Goal: Book appointment/travel/reservation

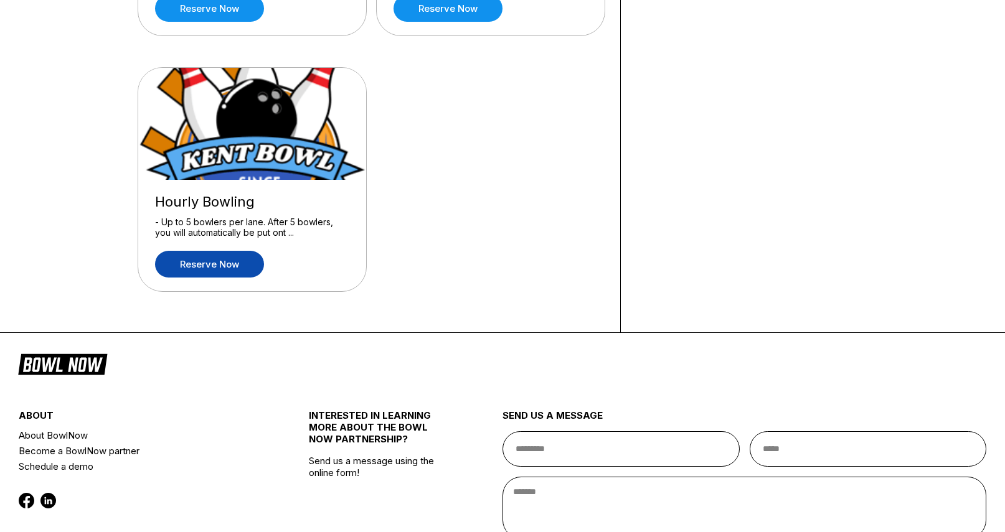
scroll to position [307, 0]
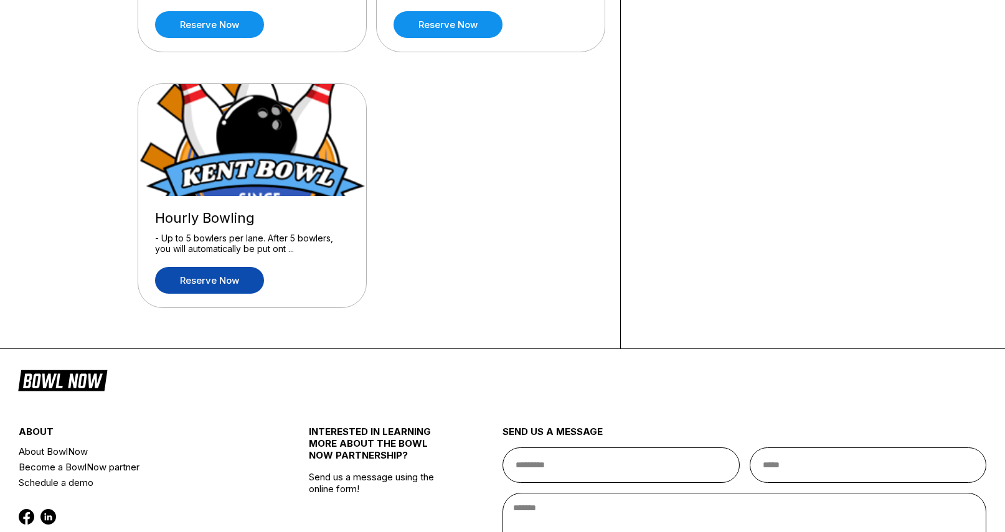
click at [225, 283] on link "Reserve now" at bounding box center [209, 280] width 109 height 27
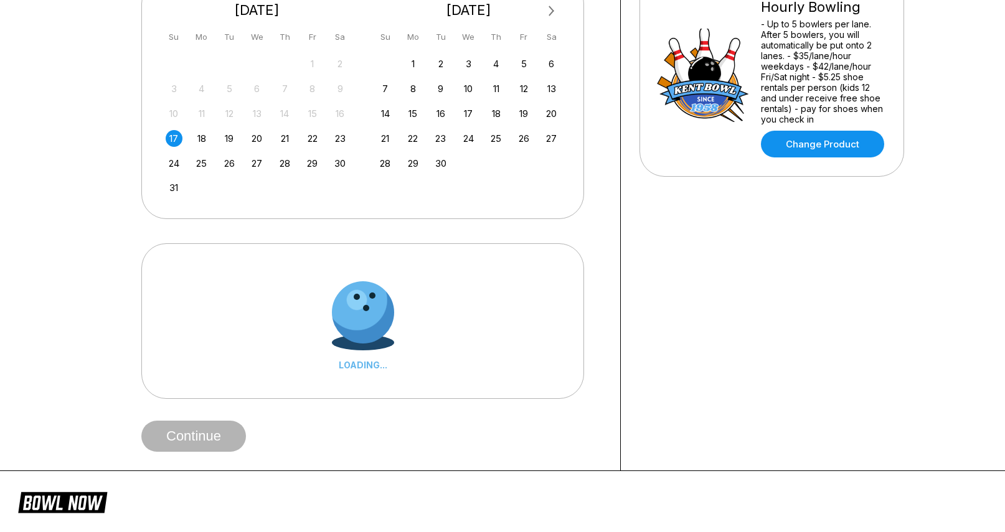
scroll to position [0, 0]
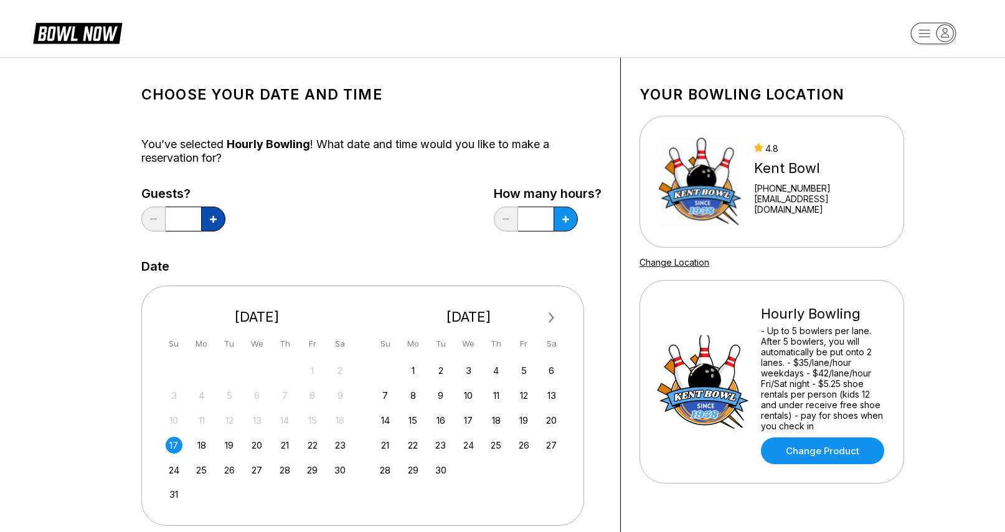
click at [219, 216] on button at bounding box center [213, 219] width 24 height 25
click at [203, 221] on button at bounding box center [213, 219] width 24 height 25
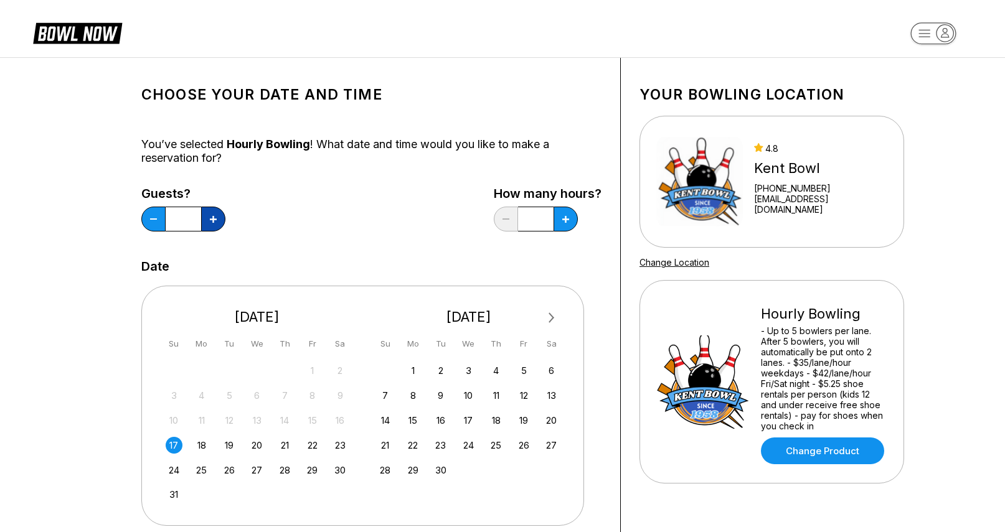
click at [203, 221] on button at bounding box center [213, 219] width 24 height 25
click at [202, 221] on button at bounding box center [213, 219] width 24 height 25
type input "**"
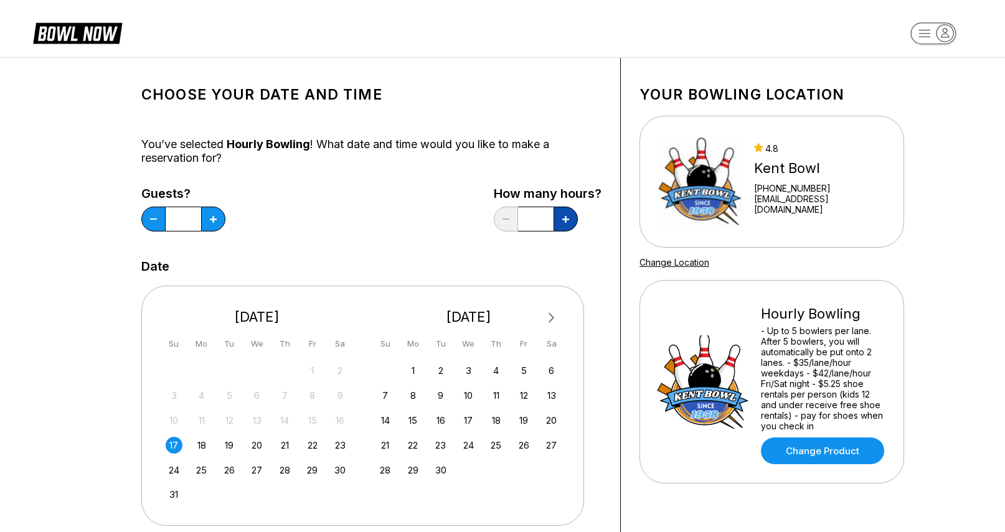
click at [225, 228] on button at bounding box center [213, 219] width 24 height 25
type input "*"
